Goal: Task Accomplishment & Management: Manage account settings

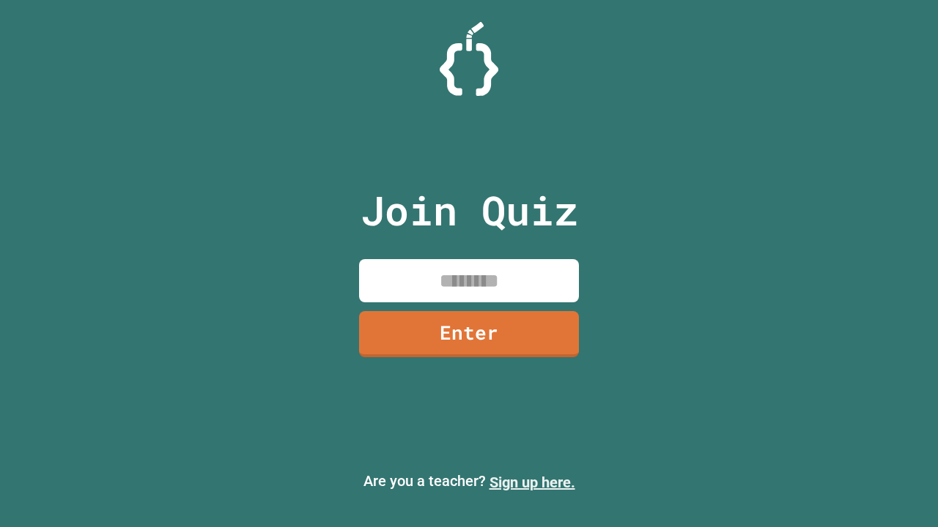
click at [532, 483] on link "Sign up here." at bounding box center [532, 483] width 86 height 18
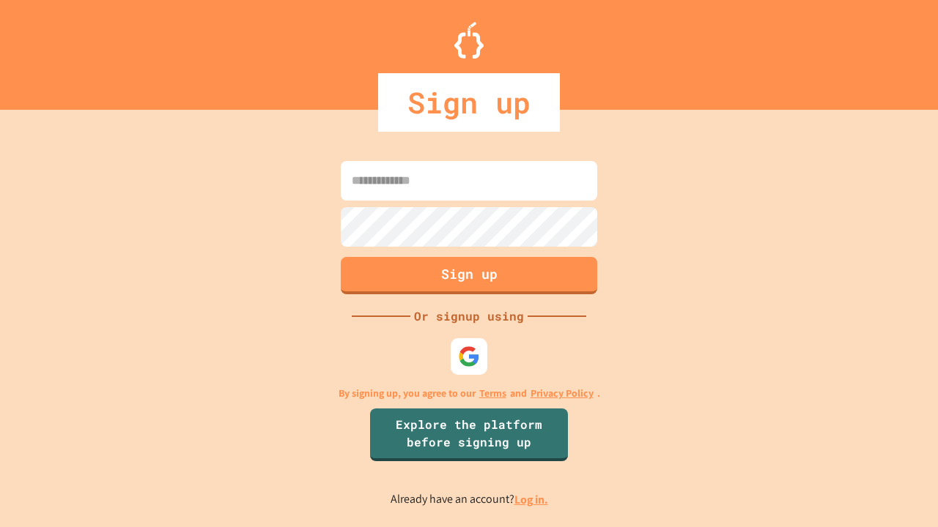
click at [532, 500] on link "Log in." at bounding box center [531, 499] width 34 height 15
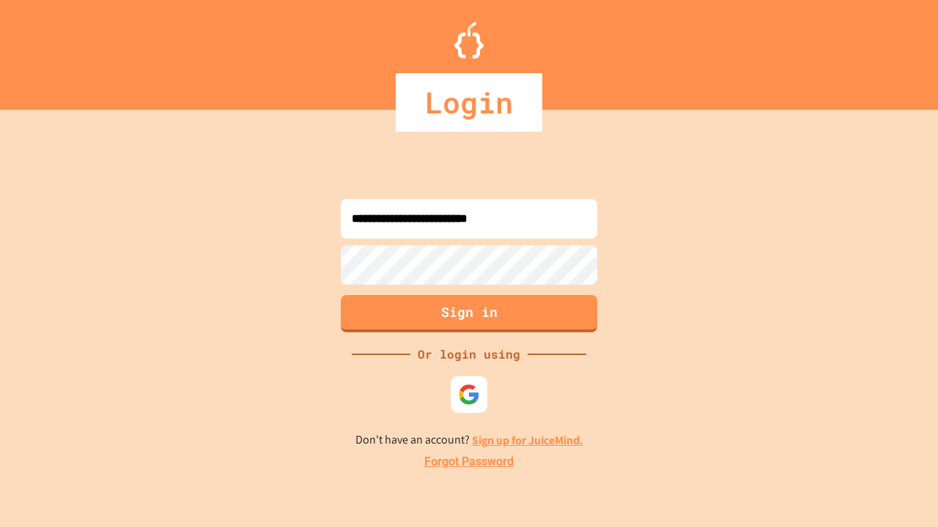
type input "**********"
